Goal: Information Seeking & Learning: Learn about a topic

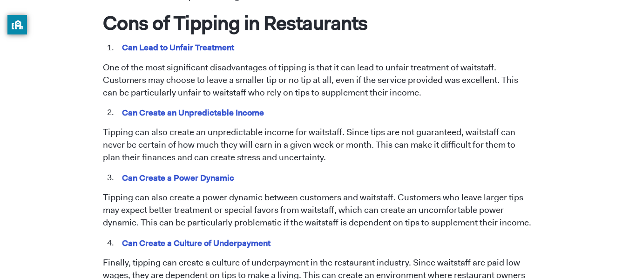
scroll to position [838, 0]
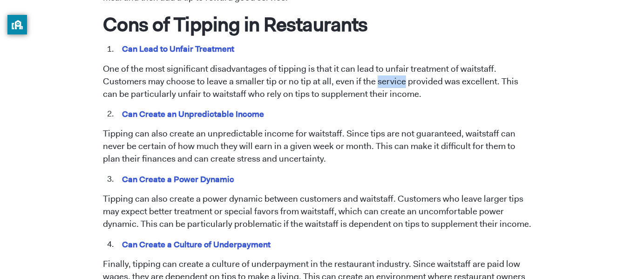
click at [345, 48] on span "Tipping has been a longstanding practice in the restaurant industry. However, t…" at bounding box center [318, 71] width 431 height 975
click at [515, 108] on span "Tipping has been a longstanding practice in the restaurant industry. However, t…" at bounding box center [318, 71] width 431 height 975
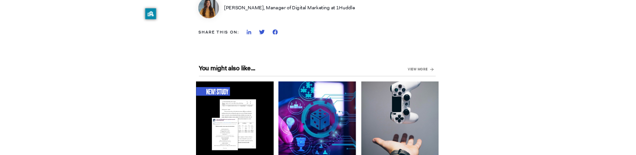
scroll to position [1801, 0]
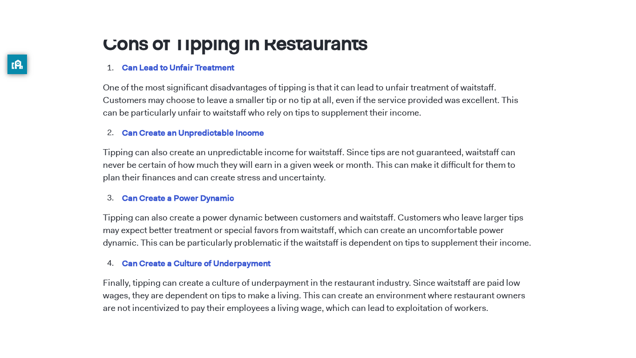
scroll to position [859, 0]
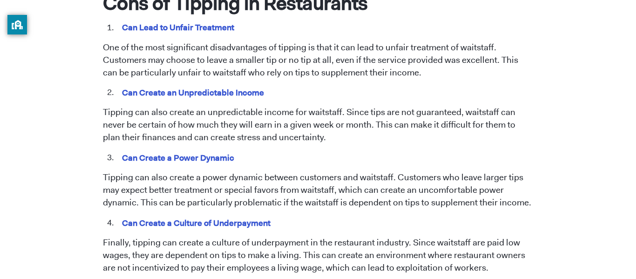
click at [226, 117] on p "Tipping can also create an unpredictable income for waitstaff. Since tips are n…" at bounding box center [318, 125] width 431 height 38
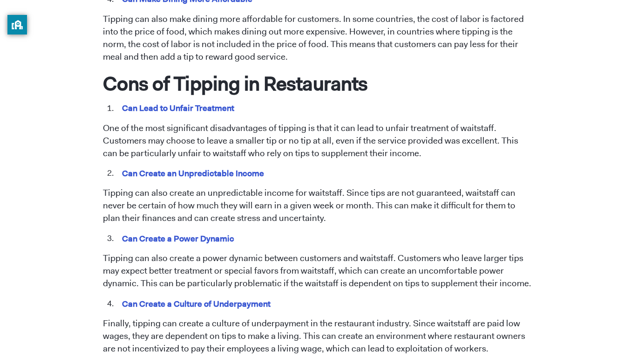
scroll to position [780, 0]
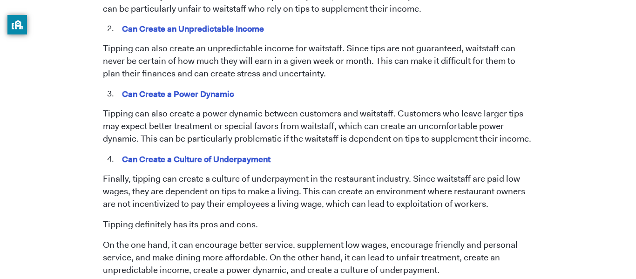
scroll to position [921, 0]
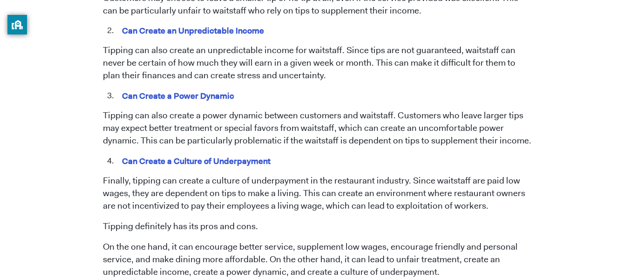
click at [263, 109] on p "Tipping can also create a power dynamic between customers and waitstaff. Custom…" at bounding box center [318, 128] width 431 height 38
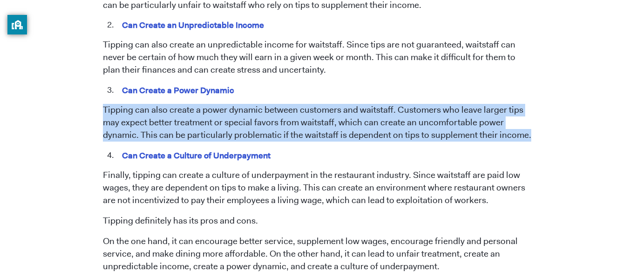
scroll to position [932, 0]
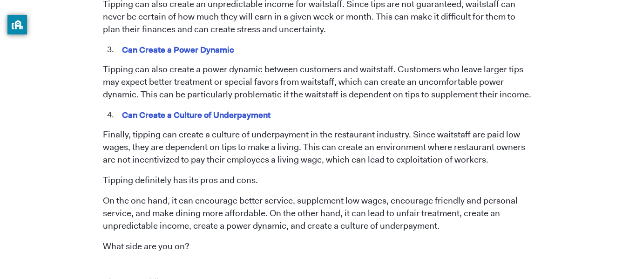
scroll to position [968, 0]
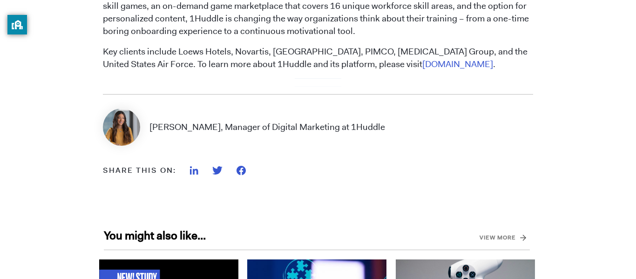
scroll to position [1309, 0]
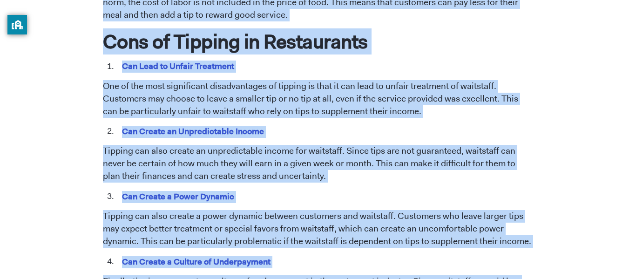
scroll to position [1240, 0]
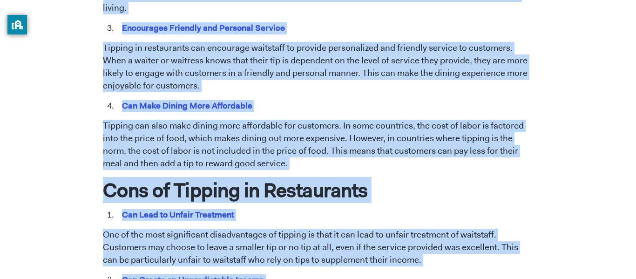
scroll to position [206, 0]
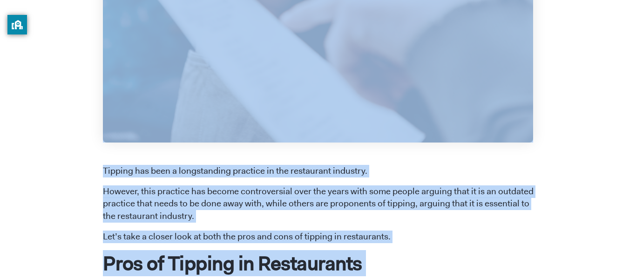
drag, startPoint x: 59, startPoint y: 187, endPoint x: 14, endPoint y: -34, distance: 225.2
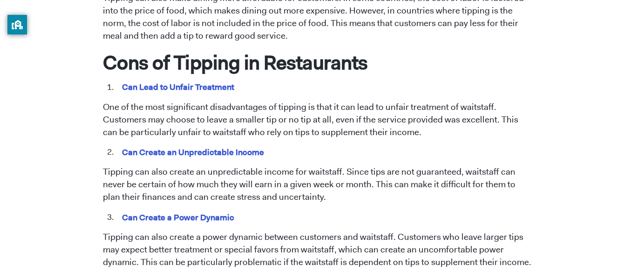
scroll to position [1899, 0]
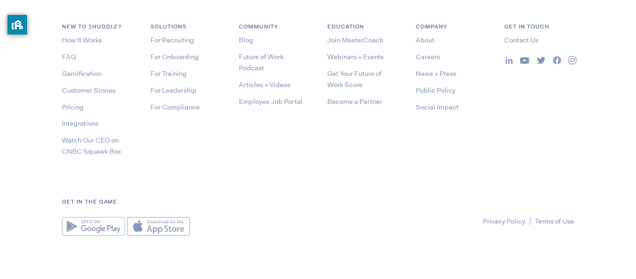
click at [277, 240] on footer "Built in Brick City. Newark, NJ 🇺🇸 Stay up to date on news and events! Email * …" at bounding box center [318, 92] width 636 height 377
click at [404, 230] on footer "Built in Brick City. Newark, NJ 🇺🇸 Stay up to date on news and events! Email * …" at bounding box center [318, 92] width 636 height 377
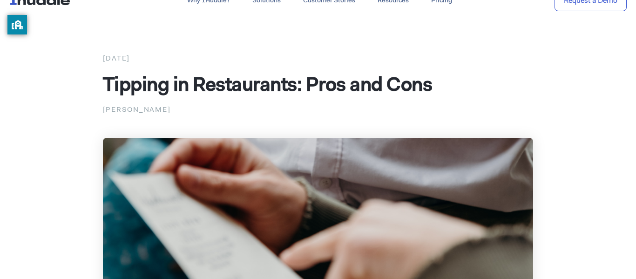
scroll to position [0, 0]
